Goal: Register for event/course

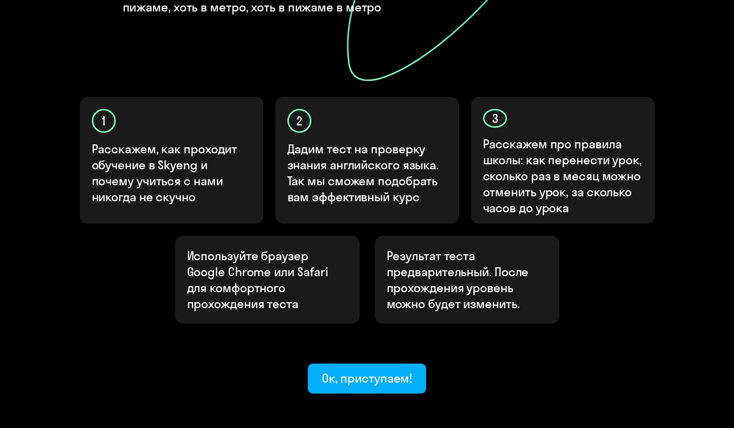
scroll to position [263, 0]
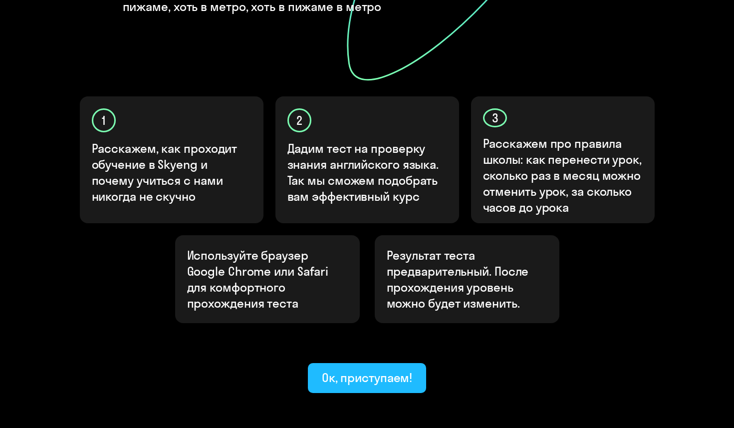
click at [377, 369] on div "Ок, приступаем!" at bounding box center [367, 377] width 91 height 16
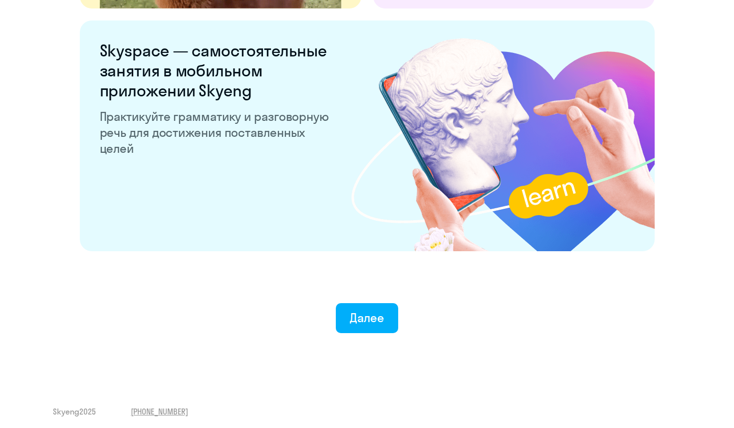
scroll to position [1885, 0]
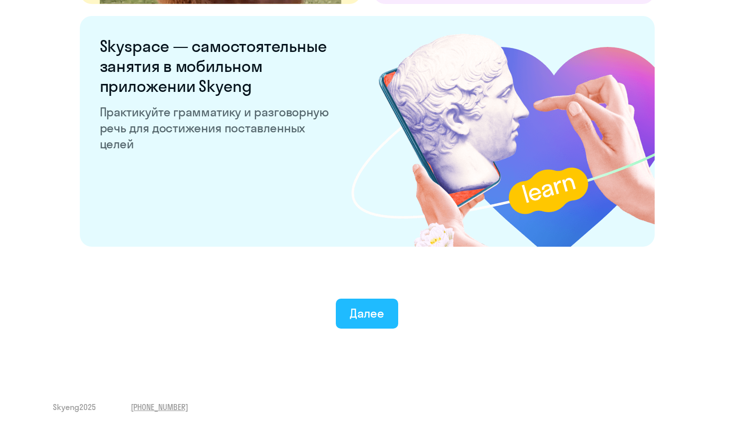
click at [361, 318] on div "Далее" at bounding box center [367, 313] width 34 height 16
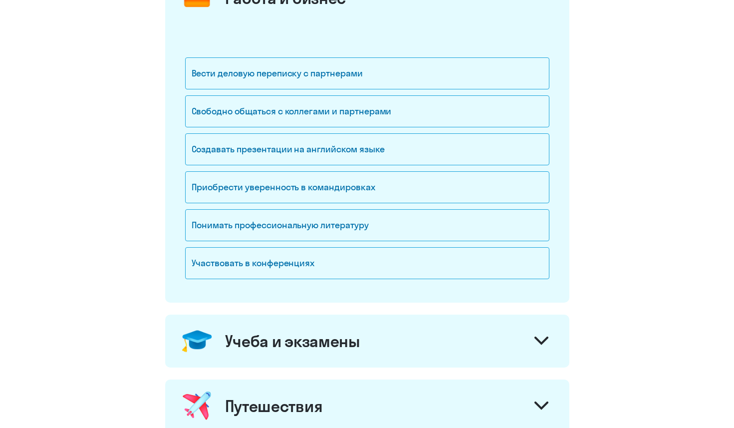
scroll to position [161, 0]
click at [383, 118] on div "Свободно общаться с коллегами и партнерами" at bounding box center [367, 111] width 364 height 32
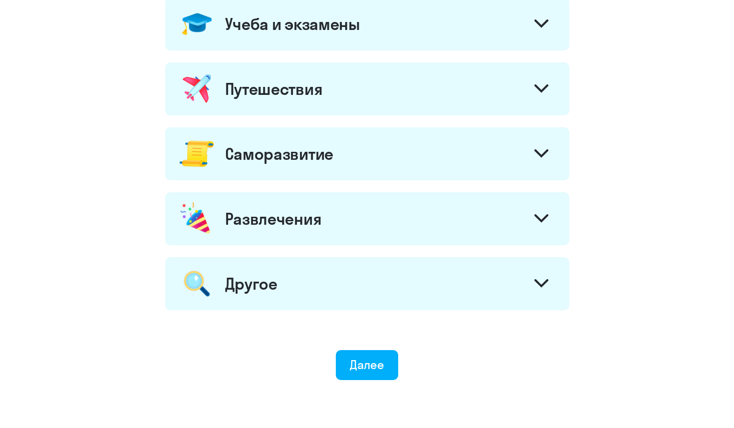
scroll to position [492, 0]
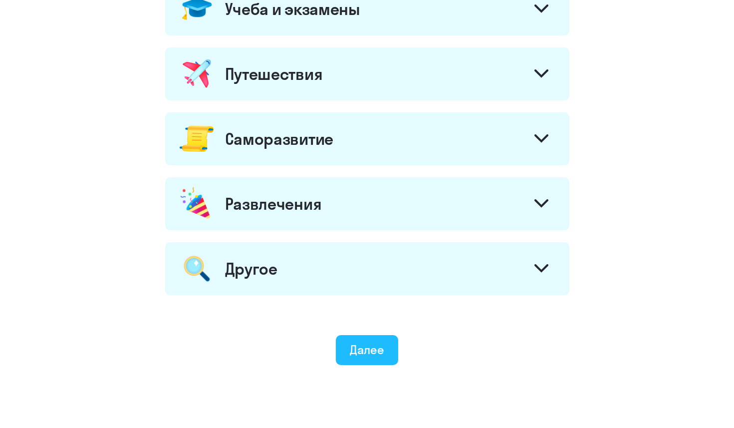
click at [372, 360] on button "Далее" at bounding box center [367, 350] width 62 height 30
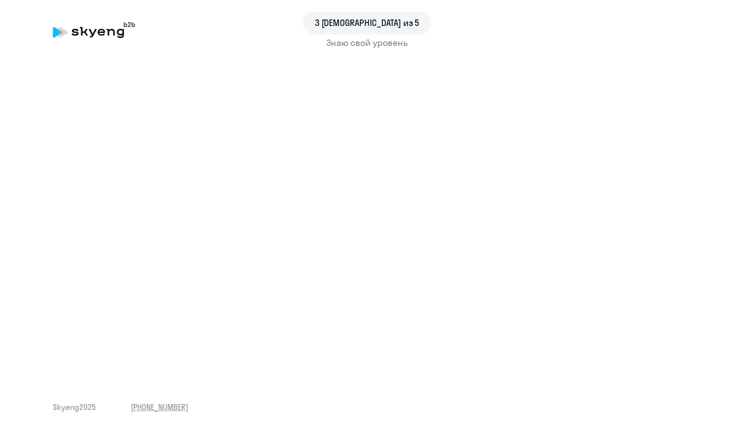
click at [361, 28] on span "3 шаг из 5" at bounding box center [367, 22] width 105 height 13
click at [361, 38] on div "Знаю свой уровень" at bounding box center [367, 42] width 629 height 13
click at [340, 23] on div "3 шаг из 5" at bounding box center [367, 22] width 129 height 23
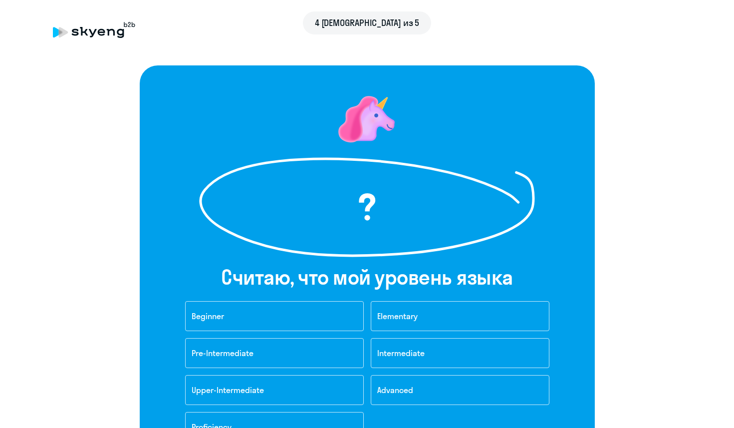
click at [105, 35] on icon at bounding box center [94, 30] width 82 height 16
click at [97, 30] on div "4 [DEMOGRAPHIC_DATA] из 5" at bounding box center [367, 22] width 629 height 23
click at [361, 23] on span "4 [DEMOGRAPHIC_DATA] из 5" at bounding box center [367, 22] width 105 height 13
click at [100, 33] on div "4 [DEMOGRAPHIC_DATA] из 5" at bounding box center [367, 22] width 629 height 23
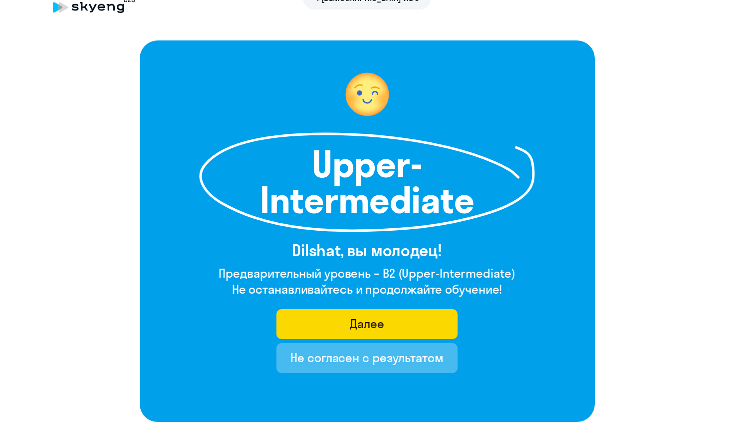
scroll to position [30, 0]
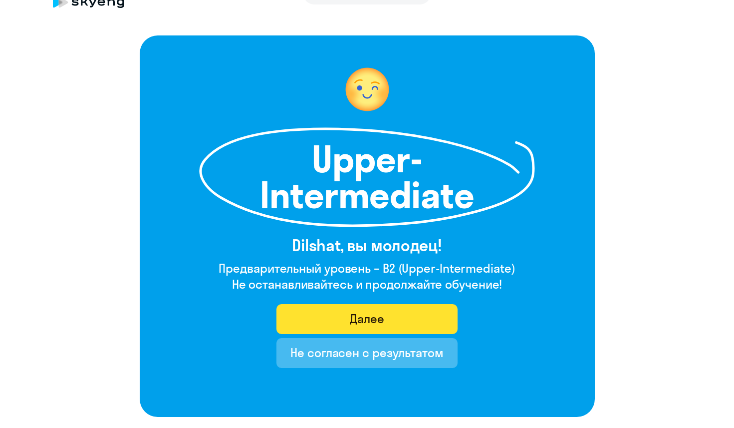
click at [402, 313] on button "Далее" at bounding box center [366, 319] width 181 height 30
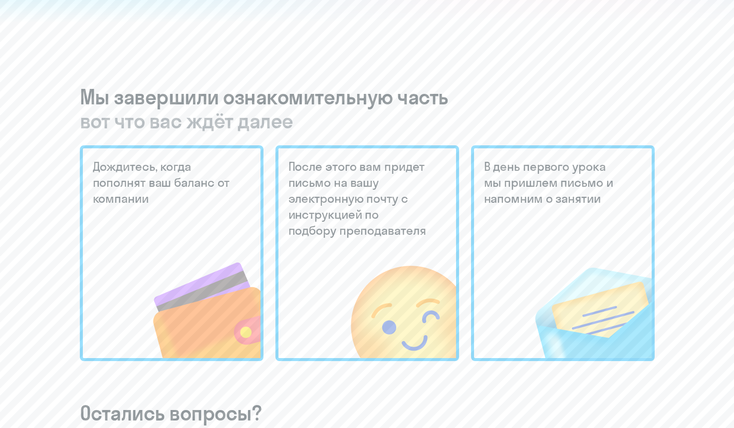
scroll to position [208, 0]
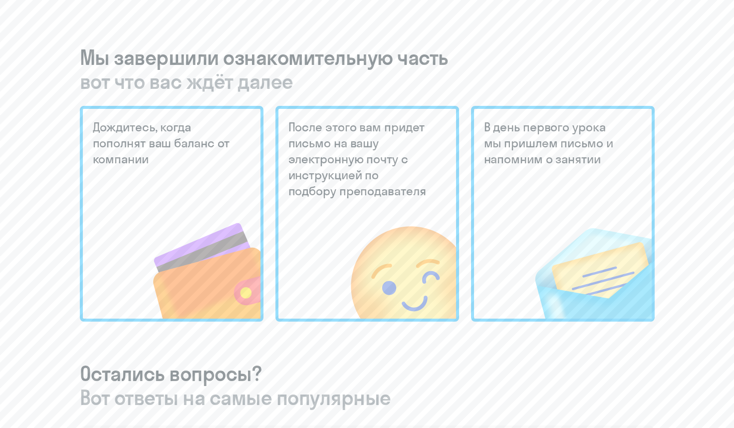
click at [308, 99] on div "Мы завершили ознакомительную часть вот что вас ждёт далее Дождитесь, когда попо…" at bounding box center [367, 390] width 575 height 691
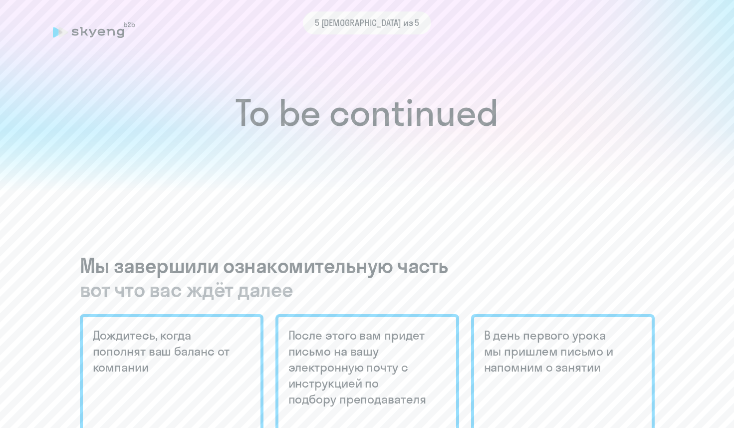
click at [376, 27] on span "5 шаг из 5" at bounding box center [367, 22] width 105 height 13
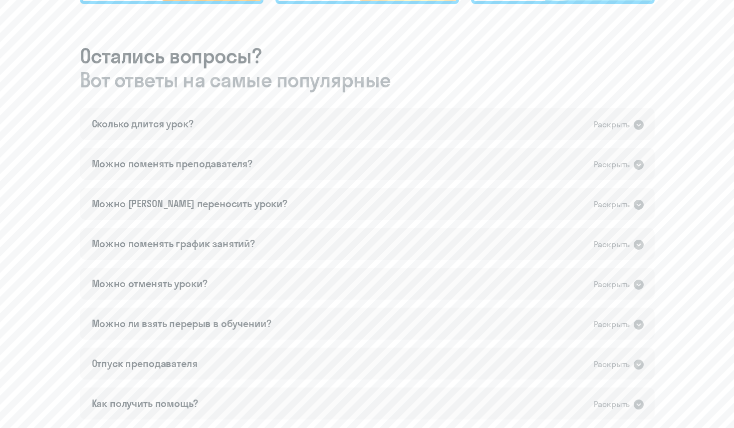
scroll to position [523, 0]
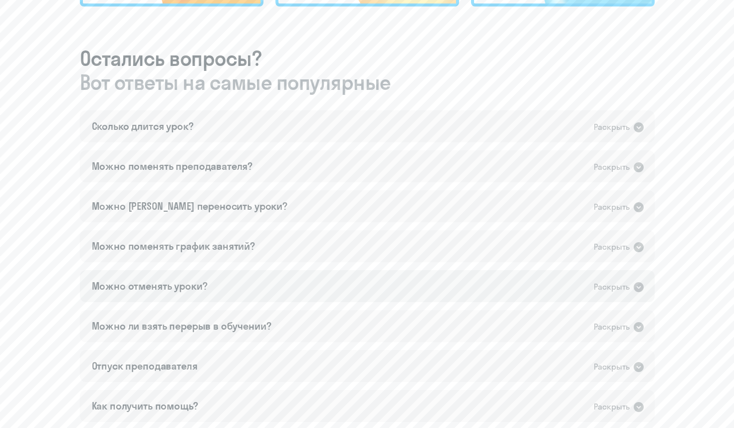
click at [295, 300] on div "Можно отменять уроки? Раскрыть" at bounding box center [367, 286] width 575 height 32
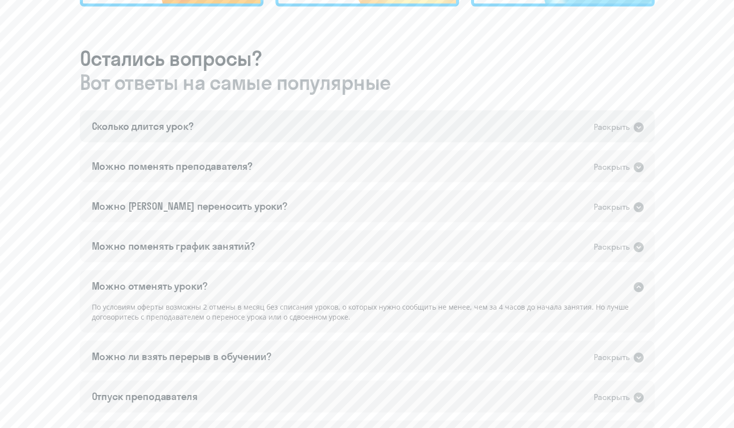
click at [277, 118] on div "Сколько длится урок? Раскрыть" at bounding box center [367, 126] width 575 height 32
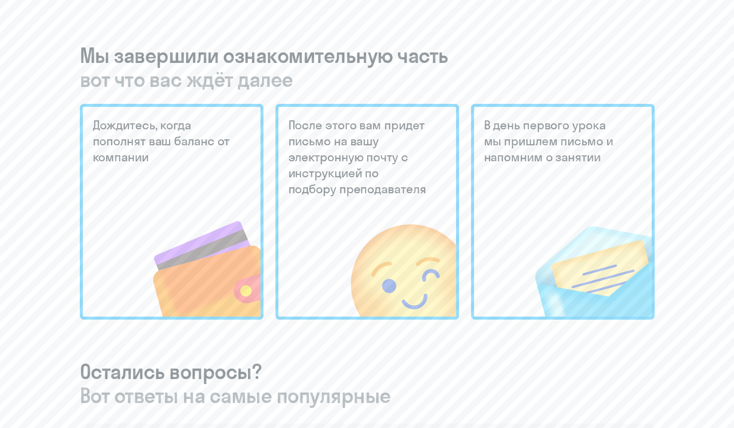
scroll to position [0, 0]
